Goal: Information Seeking & Learning: Learn about a topic

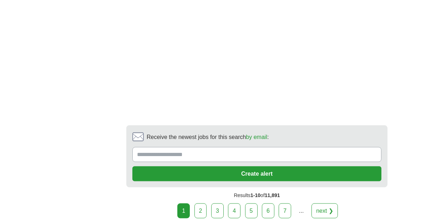
scroll to position [1592, 0]
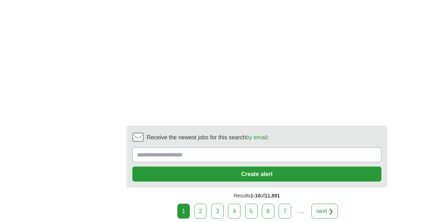
click at [203, 204] on link "2" at bounding box center [200, 211] width 12 height 15
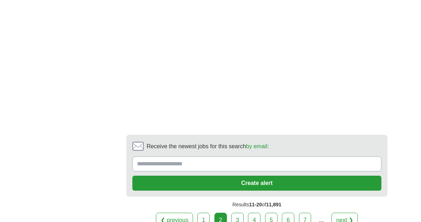
scroll to position [1490, 0]
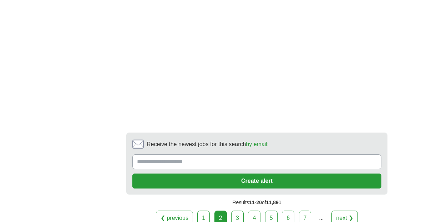
click at [240, 220] on link "3" at bounding box center [237, 218] width 12 height 15
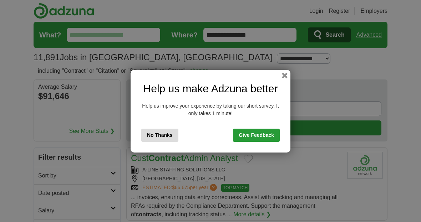
click at [164, 137] on button "No Thanks" at bounding box center [159, 135] width 37 height 13
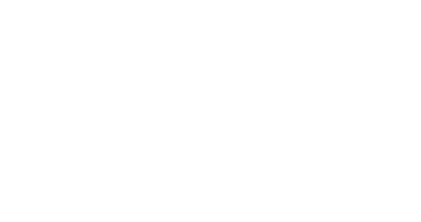
scroll to position [1403, 0]
